Goal: Find contact information: Find contact information

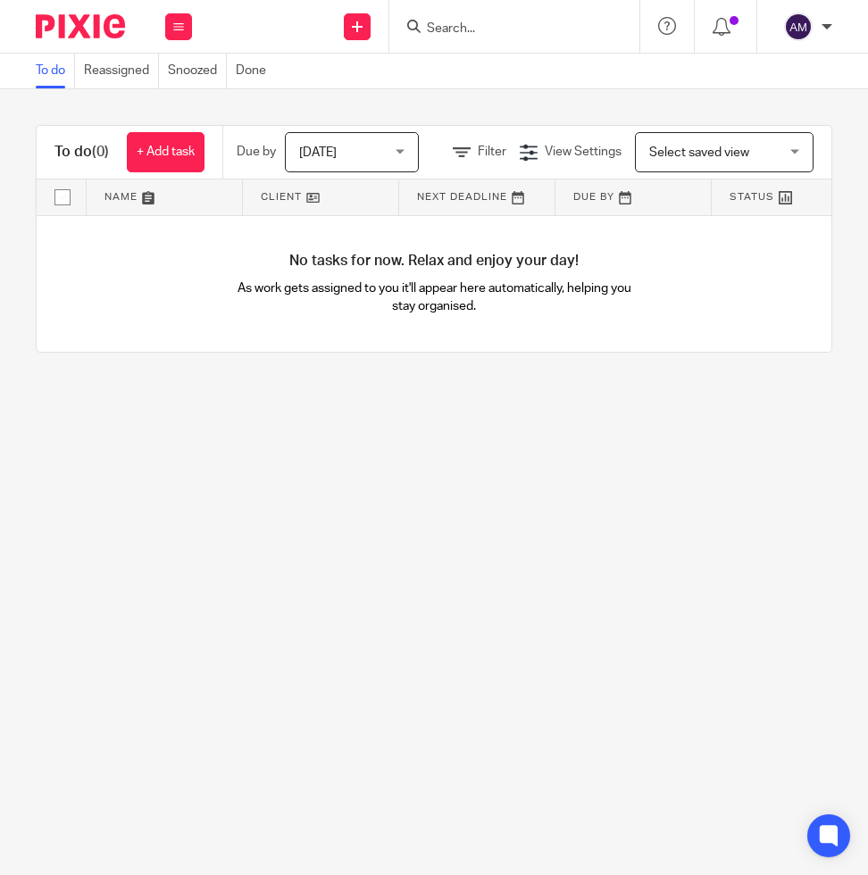
click at [492, 22] on input "Search" at bounding box center [505, 29] width 161 height 16
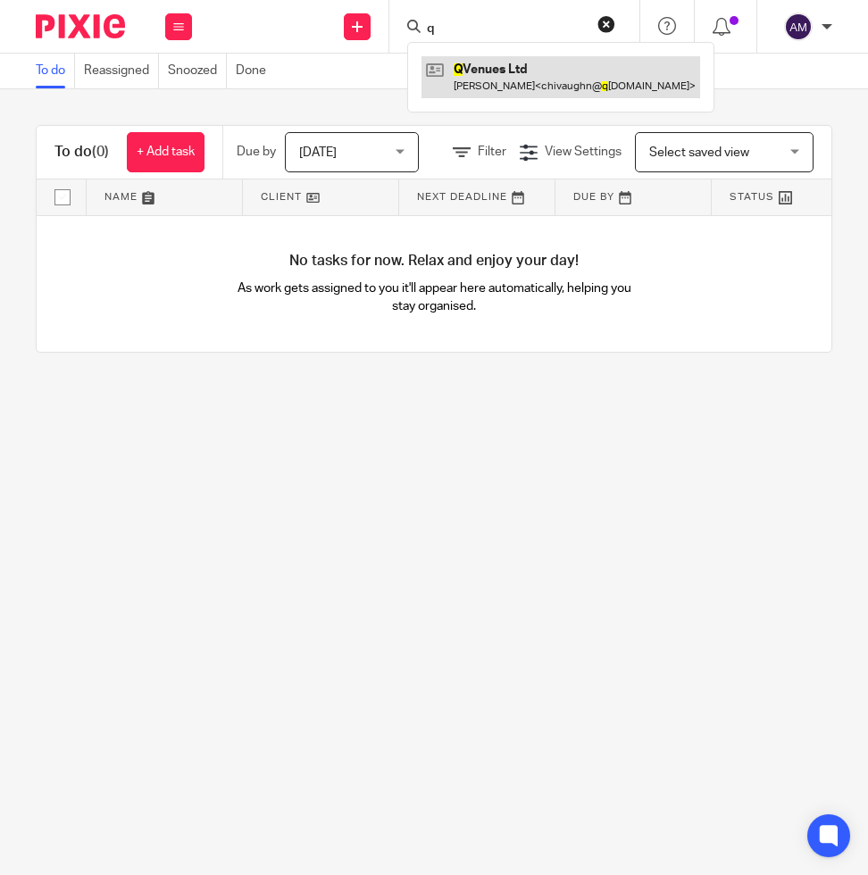
type input "q"
click at [494, 78] on link at bounding box center [560, 76] width 278 height 41
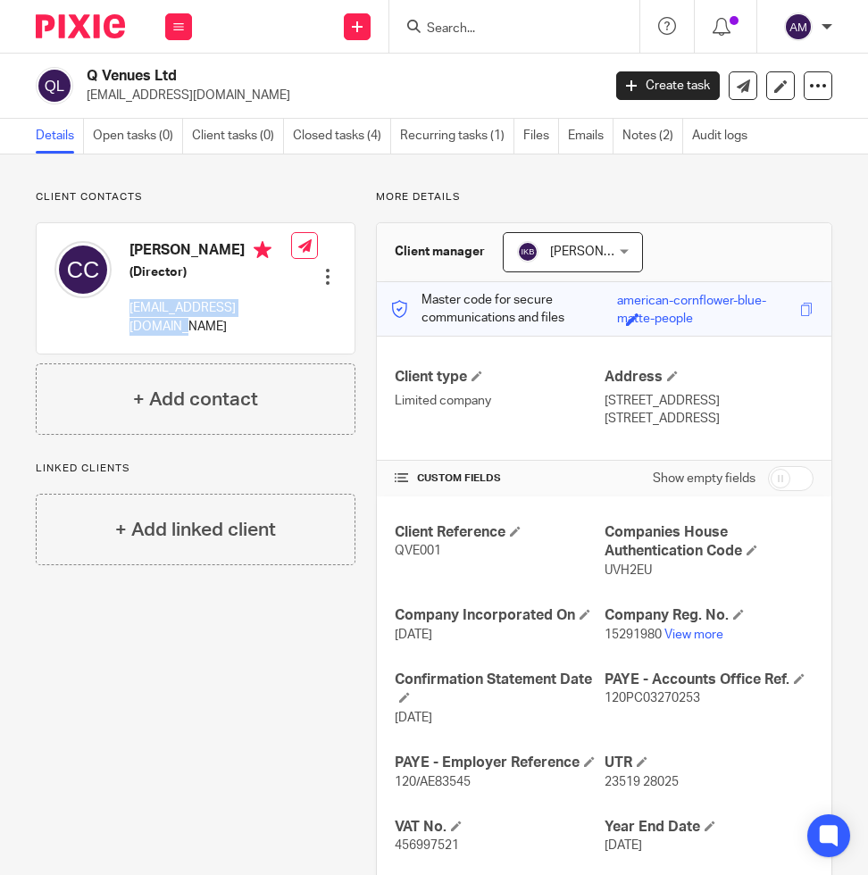
drag, startPoint x: 145, startPoint y: 337, endPoint x: 124, endPoint y: 313, distance: 31.7
click at [124, 313] on div "Chivaughn Carstens (Director) chivaughn@qvenues.co.uk" at bounding box center [172, 288] width 237 height 112
copy p "chivaughn@qvenues.co.uk"
